Goal: Check status: Check status

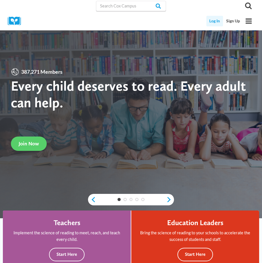
click at [211, 18] on link "Log In" at bounding box center [214, 21] width 17 height 11
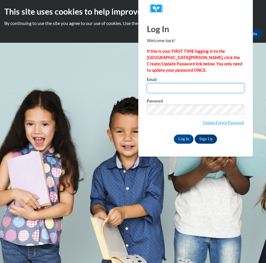
click at [191, 87] on input "Email" at bounding box center [196, 88] width 98 height 10
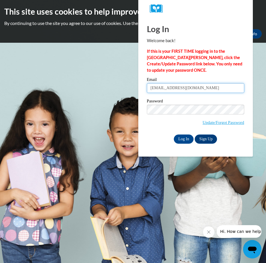
type input "reginaisom81@gmail.com"
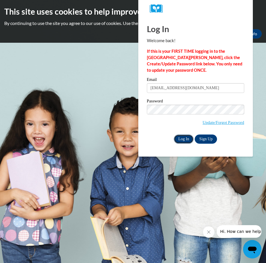
drag, startPoint x: 184, startPoint y: 143, endPoint x: 173, endPoint y: 137, distance: 13.2
click at [184, 143] on input "Log In" at bounding box center [184, 139] width 20 height 9
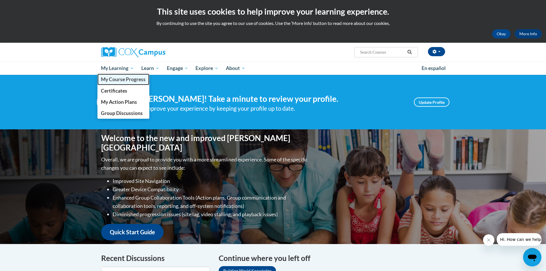
click at [134, 81] on span "My Course Progress" at bounding box center [123, 79] width 45 height 6
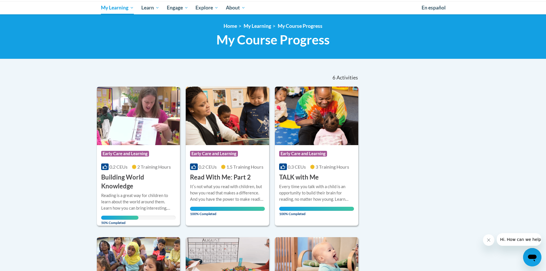
scroll to position [72, 0]
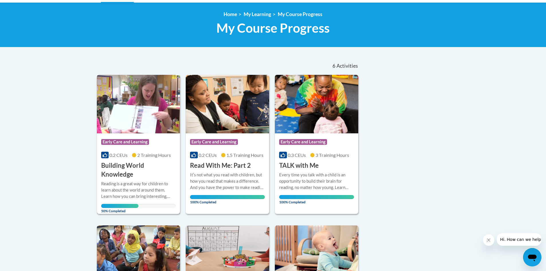
click at [137, 204] on span "50% Completed" at bounding box center [119, 208] width 37 height 9
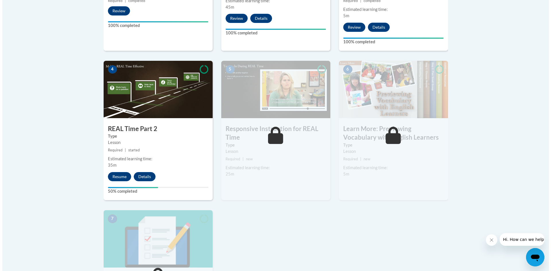
scroll to position [291, 0]
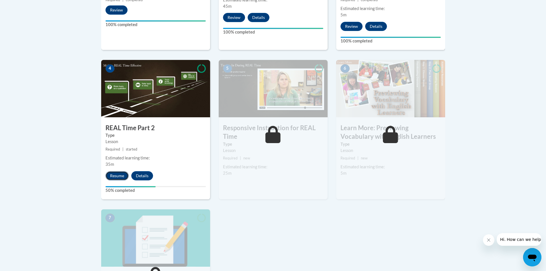
click at [118, 177] on button "Resume" at bounding box center [117, 175] width 23 height 9
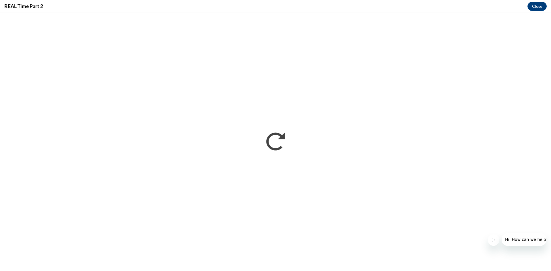
scroll to position [0, 0]
